Goal: Information Seeking & Learning: Check status

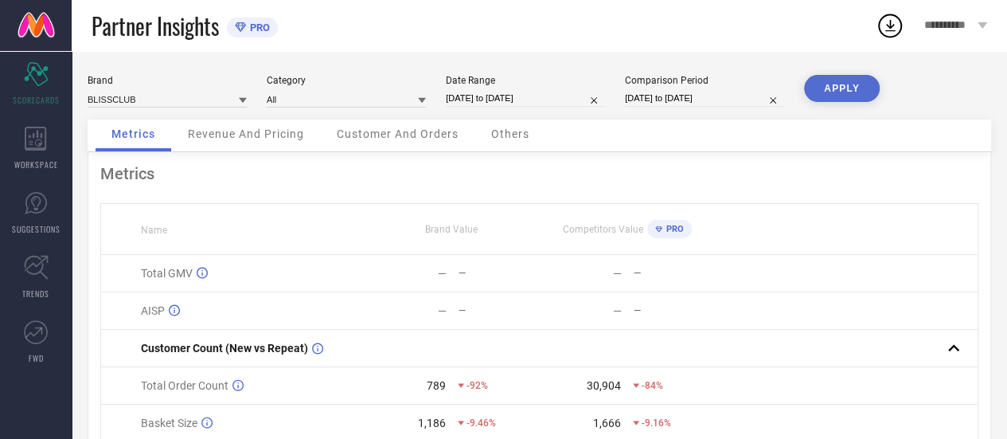
click at [256, 145] on div "Revenue And Pricing" at bounding box center [246, 135] width 148 height 32
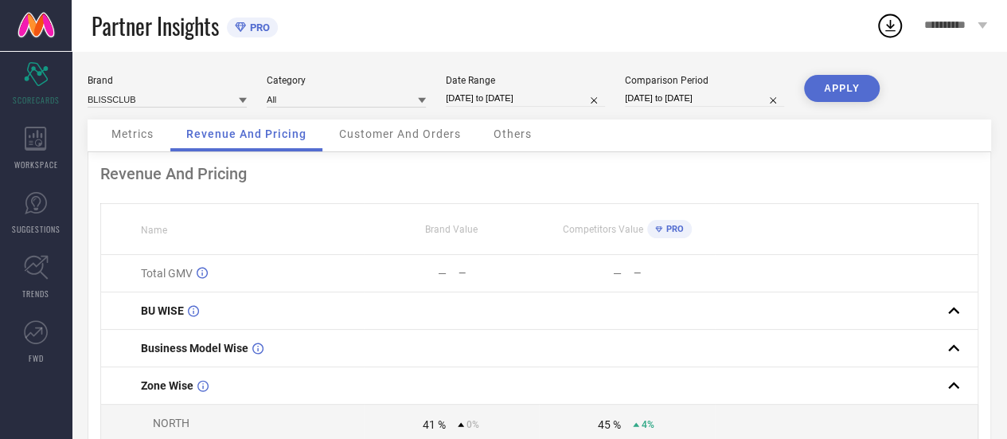
click at [149, 142] on div "Metrics" at bounding box center [133, 135] width 74 height 32
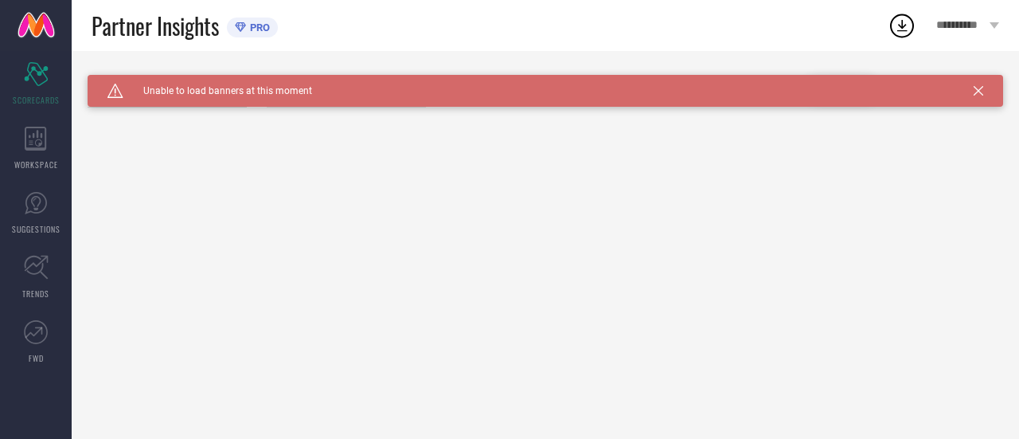
type input "All"
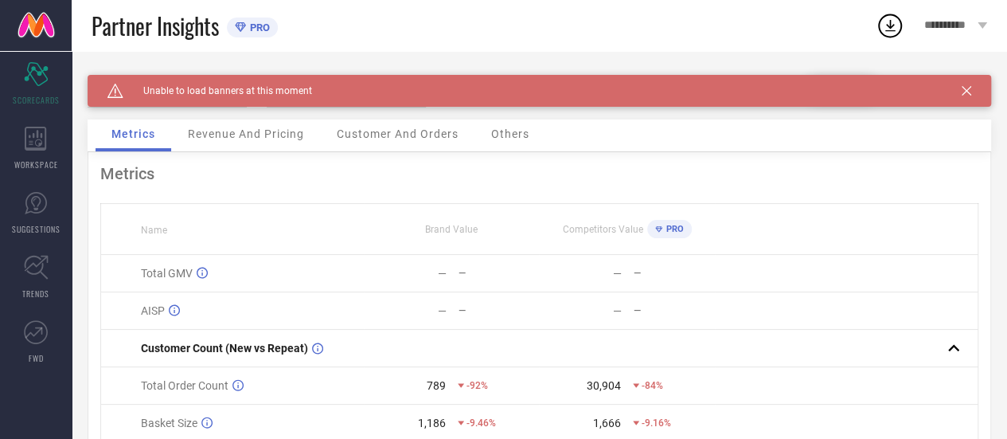
click at [261, 127] on div "Revenue And Pricing" at bounding box center [246, 135] width 148 height 32
